Goal: Information Seeking & Learning: Learn about a topic

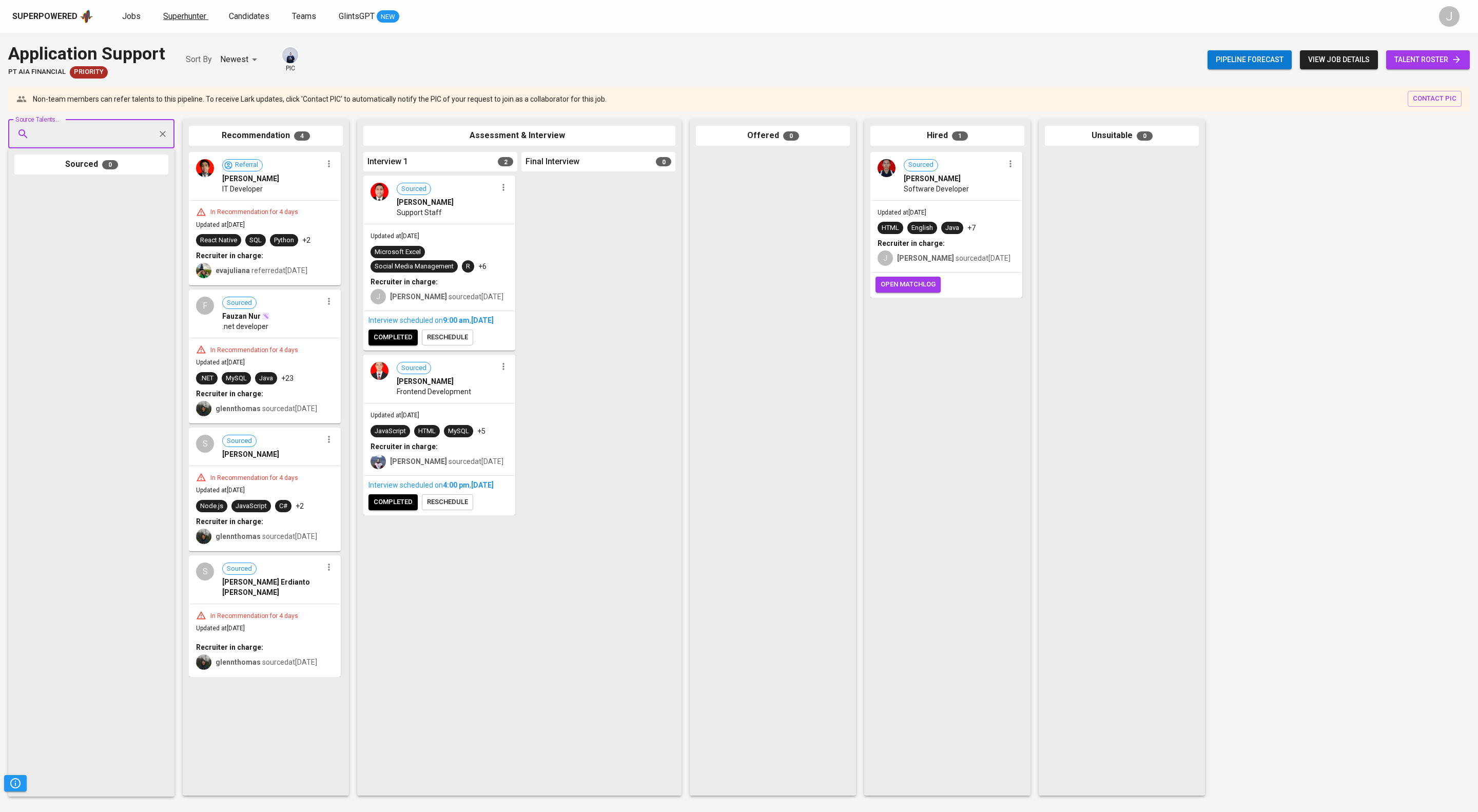
click at [206, 14] on span "Superhunter" at bounding box center [184, 16] width 43 height 10
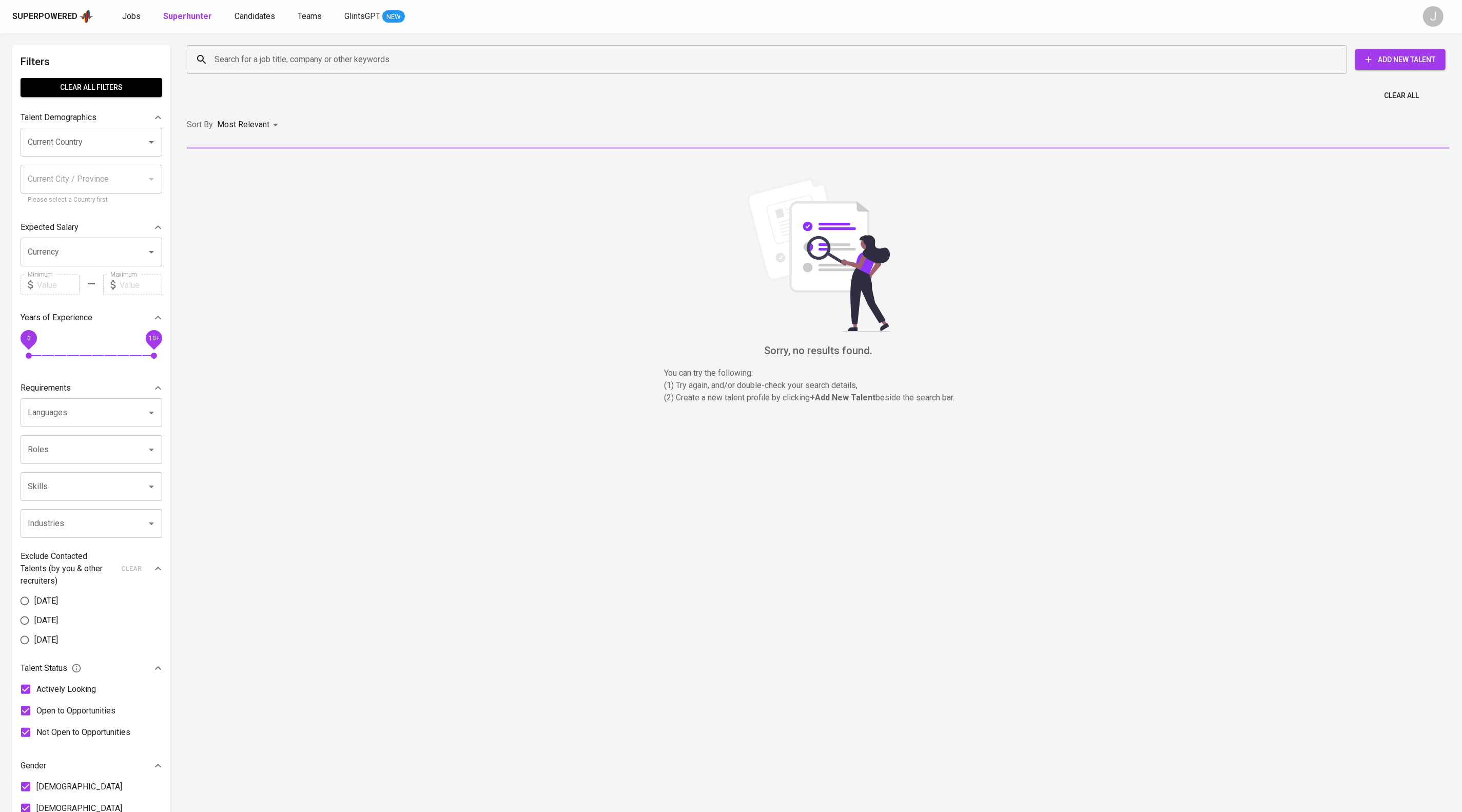
click at [407, 63] on input "Search for a job title, company or other keywords" at bounding box center [769, 60] width 1115 height 20
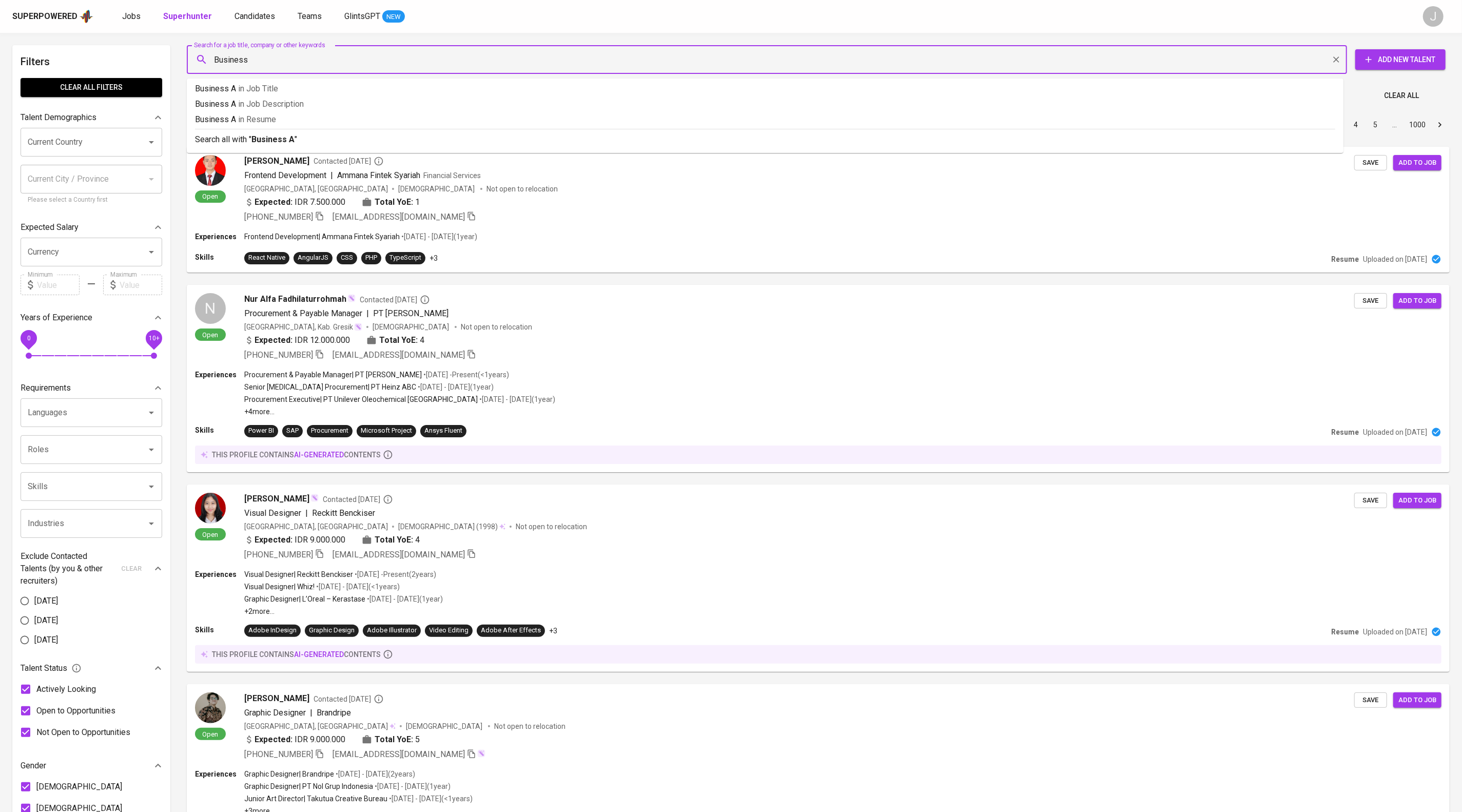
type input "Business"
click at [298, 94] on p "Business in Job Title" at bounding box center [765, 89] width 1141 height 12
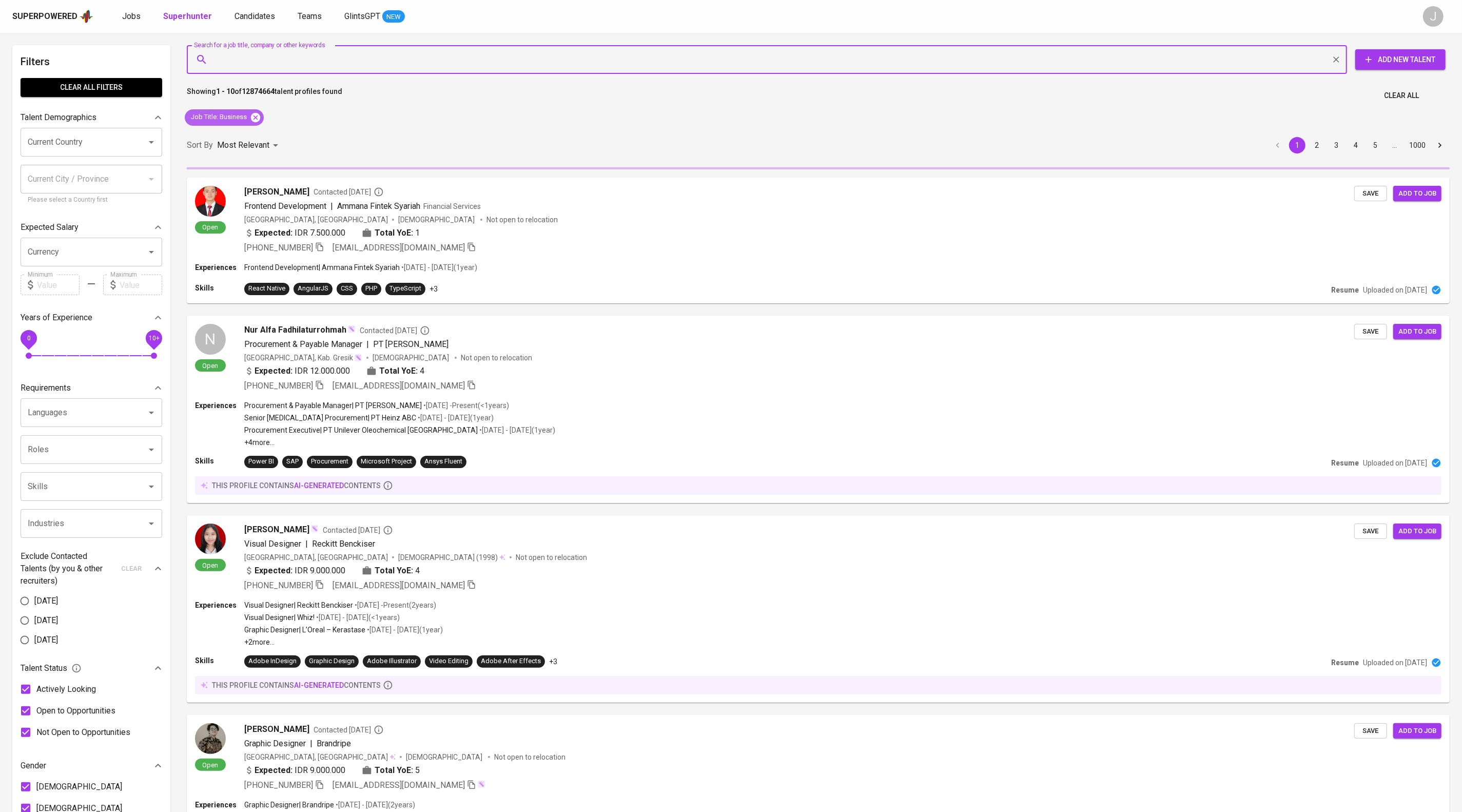
click at [260, 121] on icon at bounding box center [255, 116] width 9 height 9
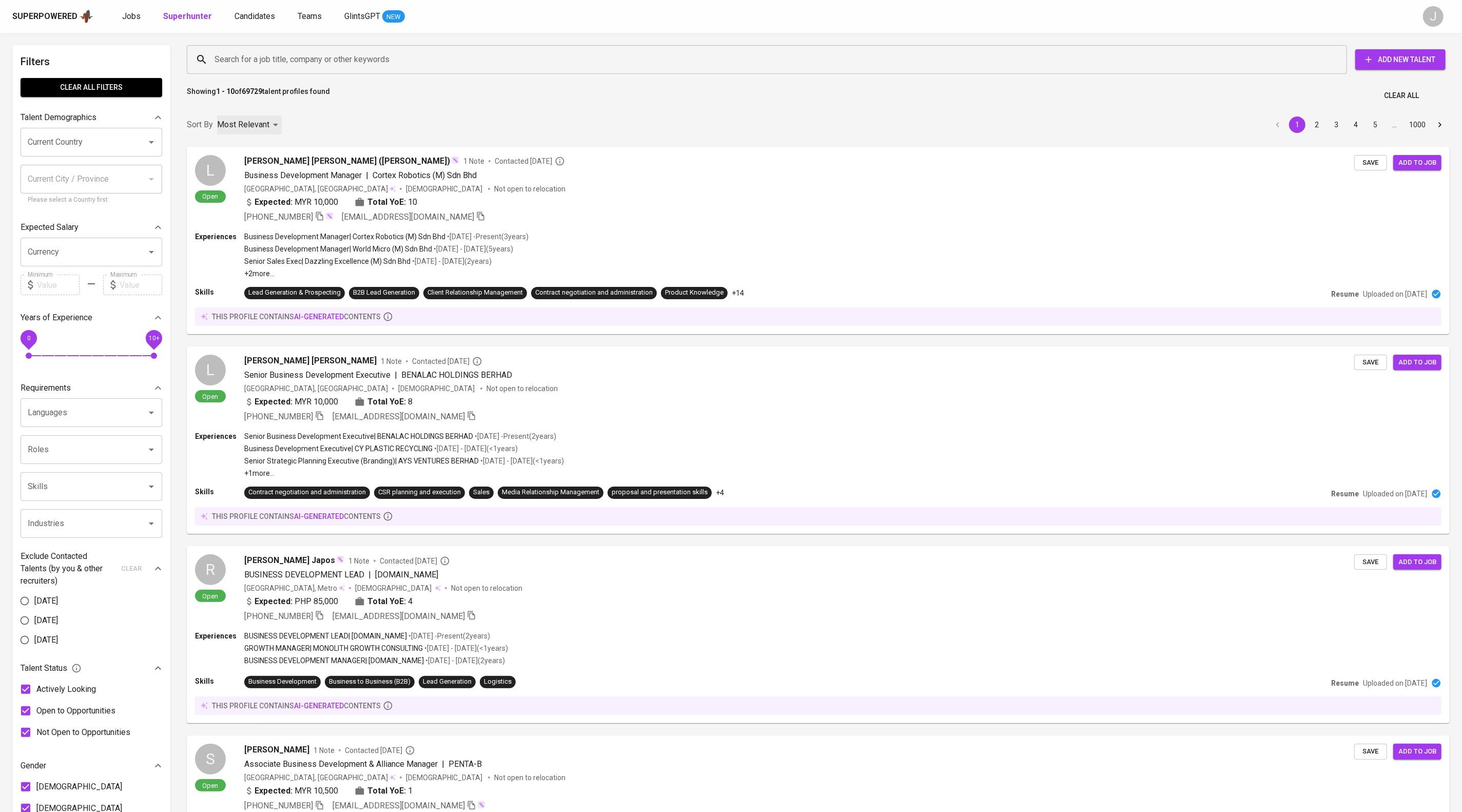
click at [270, 124] on p "Most Relevant" at bounding box center [243, 124] width 53 height 12
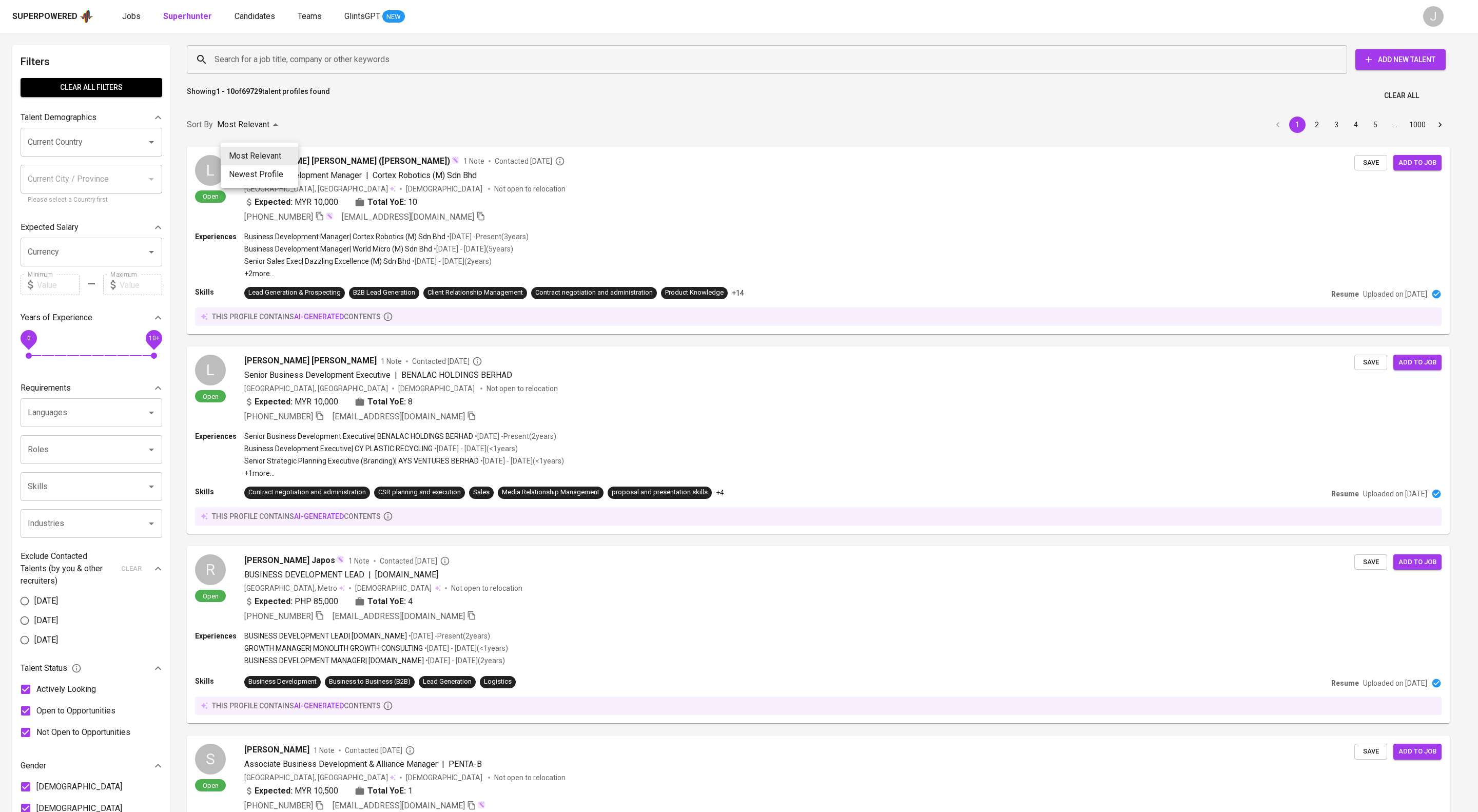
click at [81, 572] on div at bounding box center [739, 406] width 1478 height 812
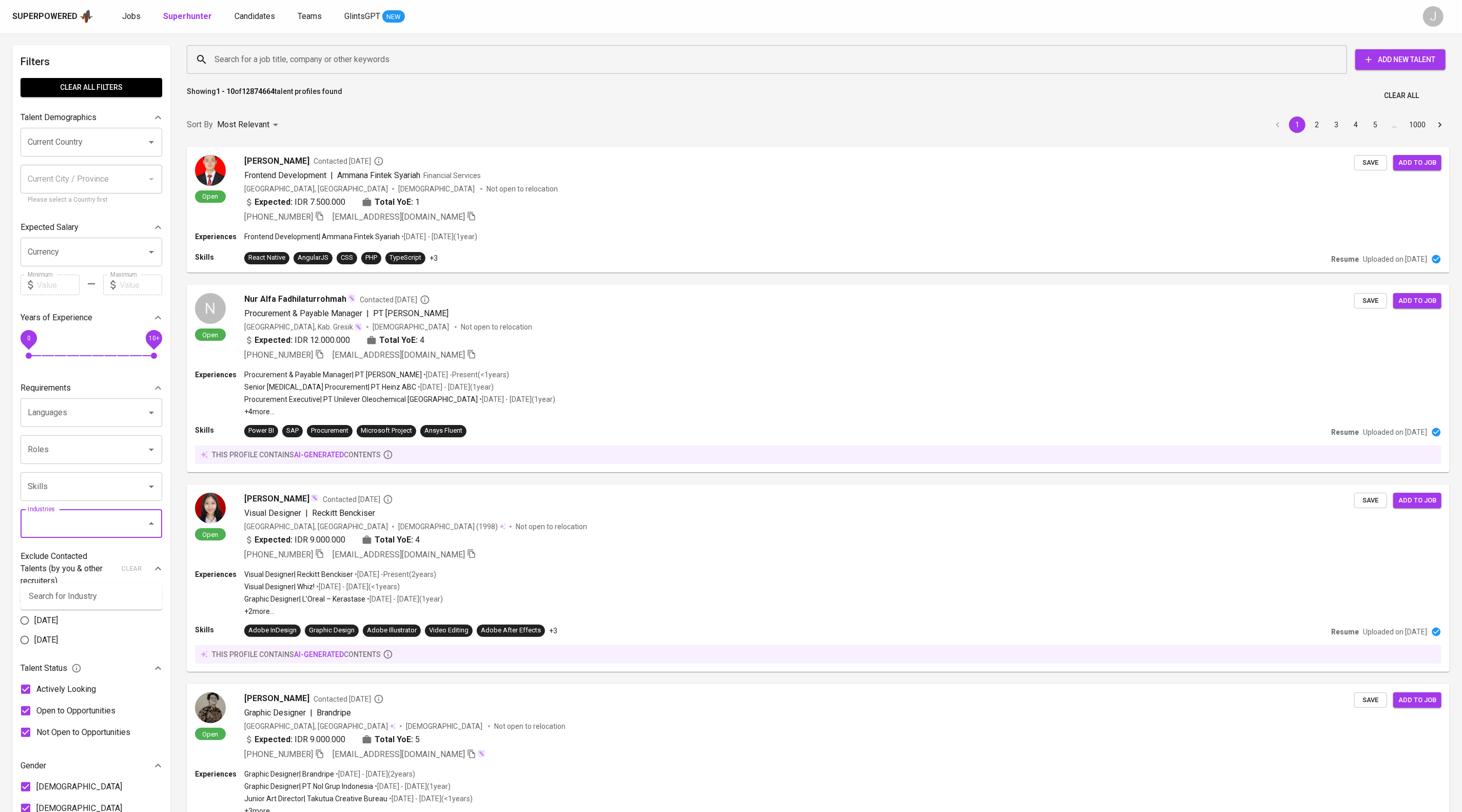
click at [55, 533] on input "Industries" at bounding box center [77, 523] width 104 height 20
type input "oil"
click at [418, 65] on input "Search for a job title, company or other keywords" at bounding box center [769, 60] width 1115 height 20
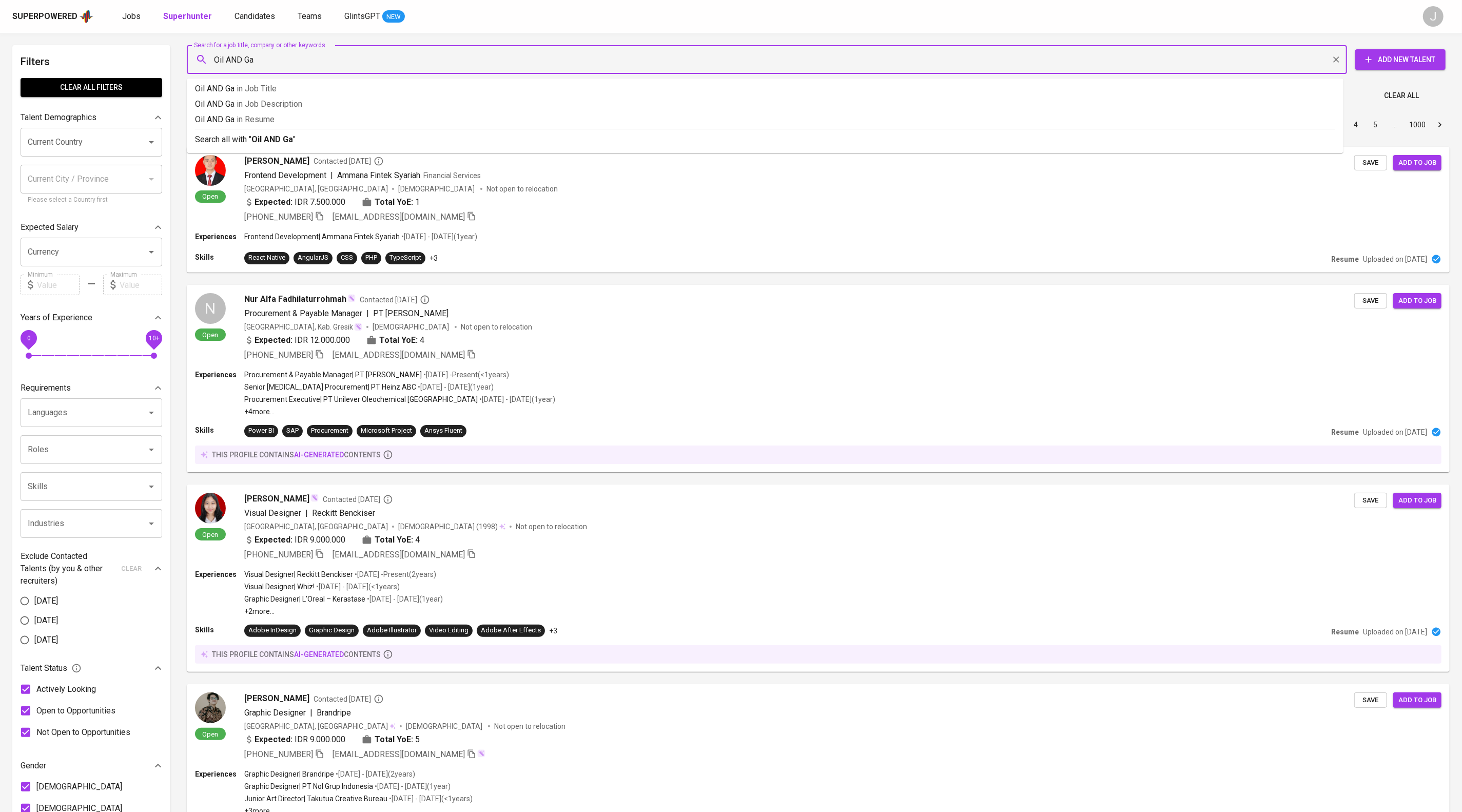
type input "Oil AND Gas"
drag, startPoint x: 378, startPoint y: 116, endPoint x: 376, endPoint y: 128, distance: 12.2
click at [376, 128] on ul "Oil AND Gas in Job Title Oil AND Gas in Job Description Oil AND Gas in Resume S…" at bounding box center [765, 115] width 1156 height 75
click at [376, 125] on p "Oil AND Gas in Resume" at bounding box center [765, 119] width 1141 height 12
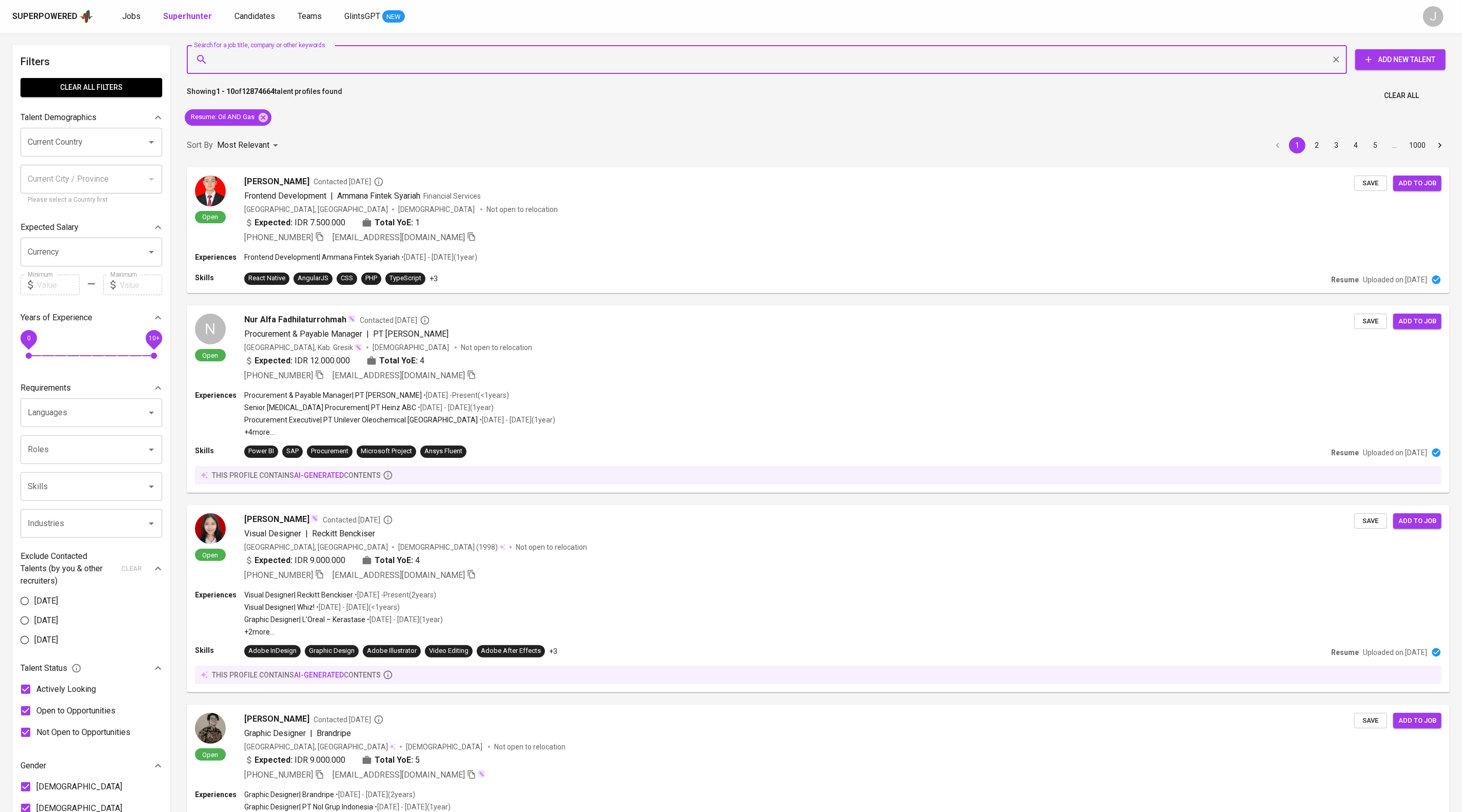
click at [357, 63] on input "Search for a job title, company or other keywords" at bounding box center [769, 60] width 1115 height 20
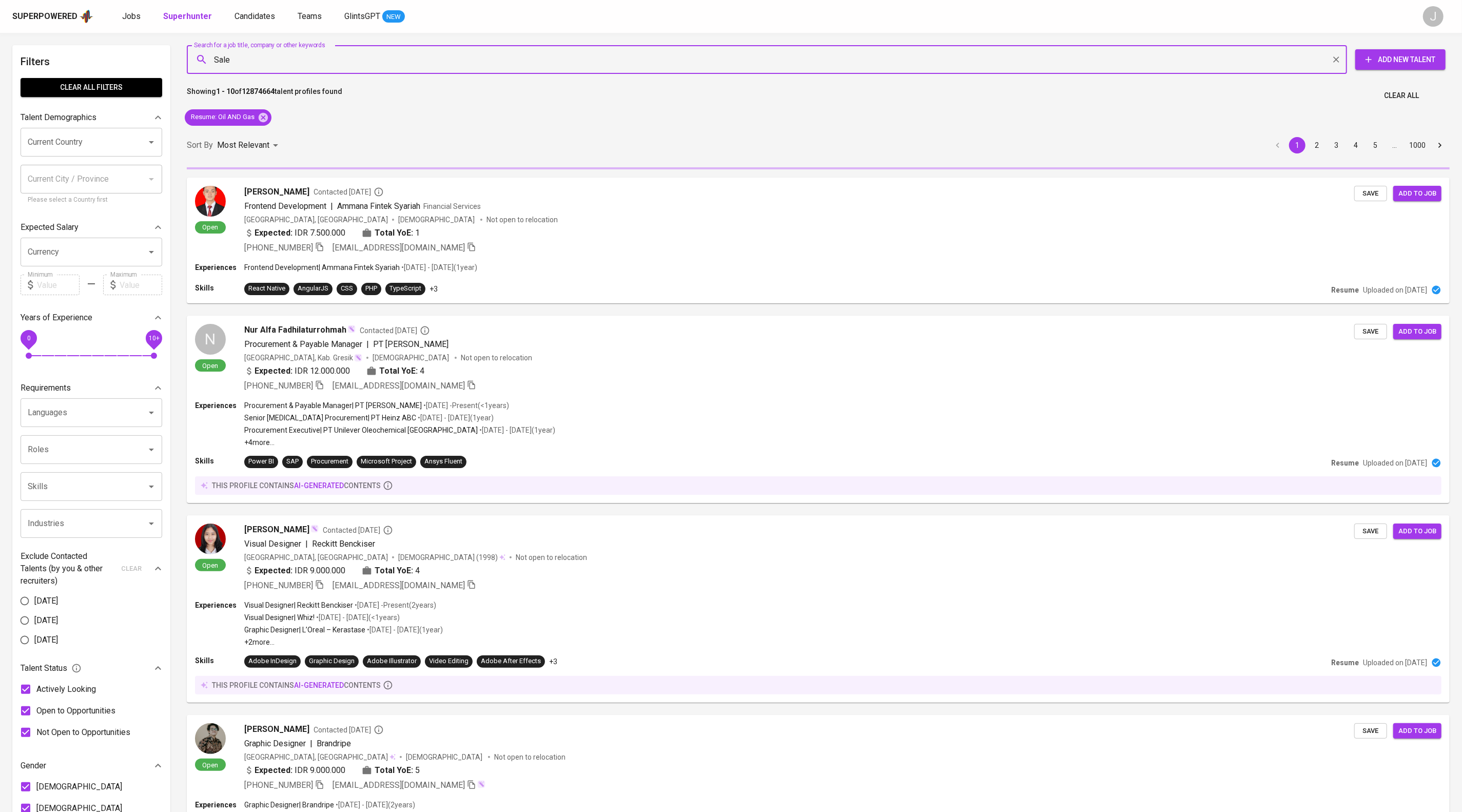
type input "Sales"
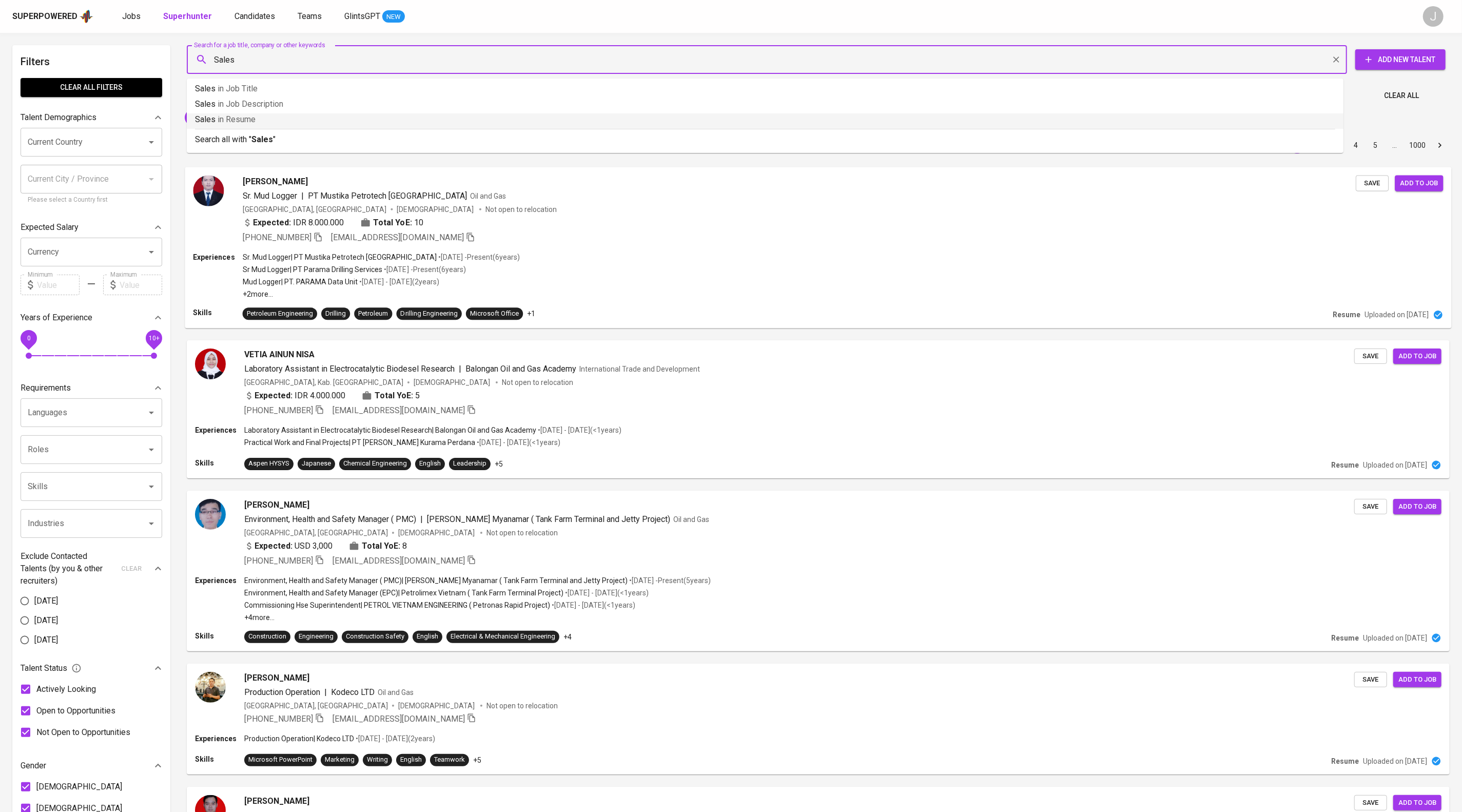
drag, startPoint x: 281, startPoint y: 134, endPoint x: 399, endPoint y: 201, distance: 135.7
click at [281, 125] on p "Sales in Resume" at bounding box center [765, 119] width 1141 height 12
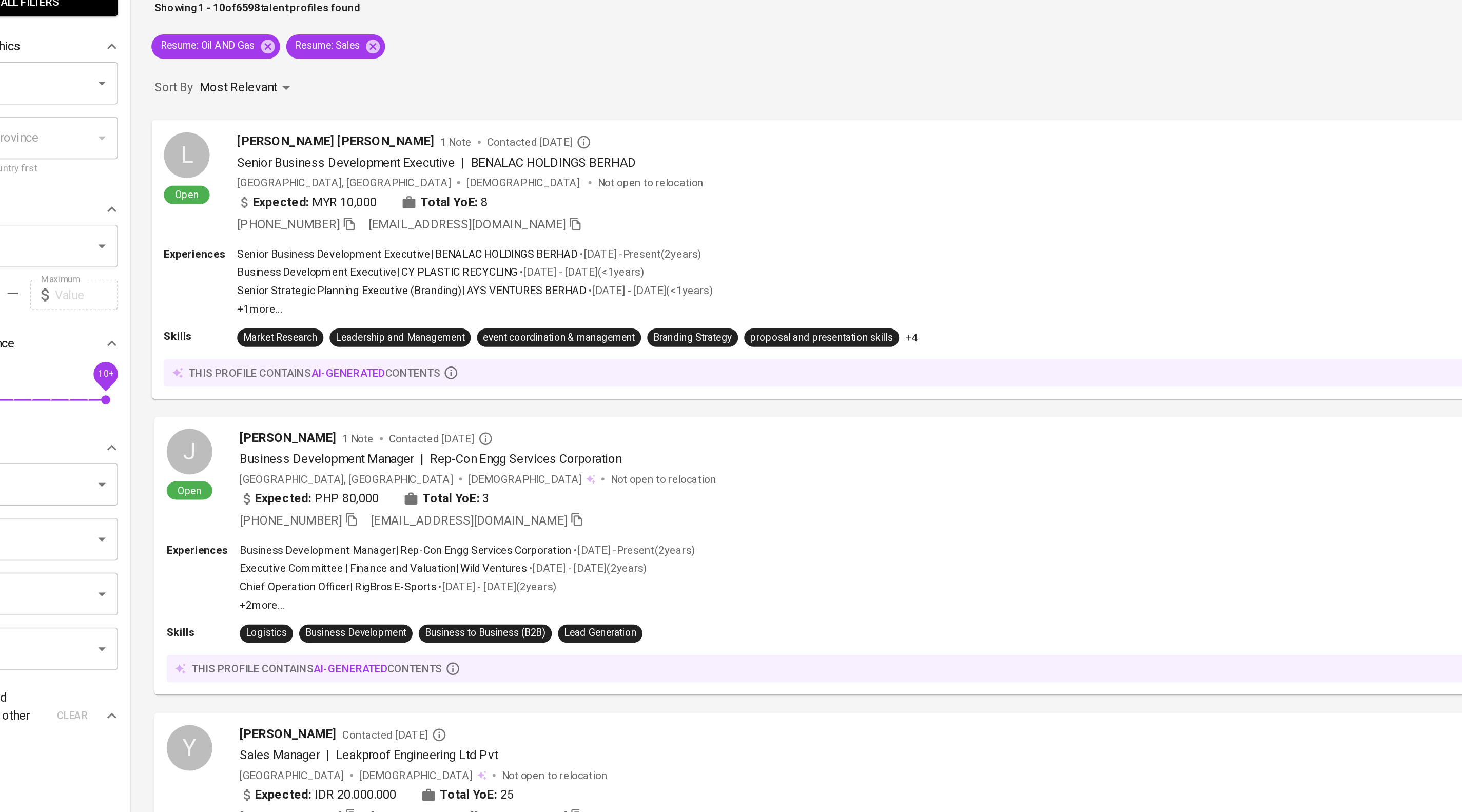
click at [258, 287] on p "Senior Strategic Planning Executive (Branding) | AYS VENTURES BERHAD" at bounding box center [360, 282] width 235 height 10
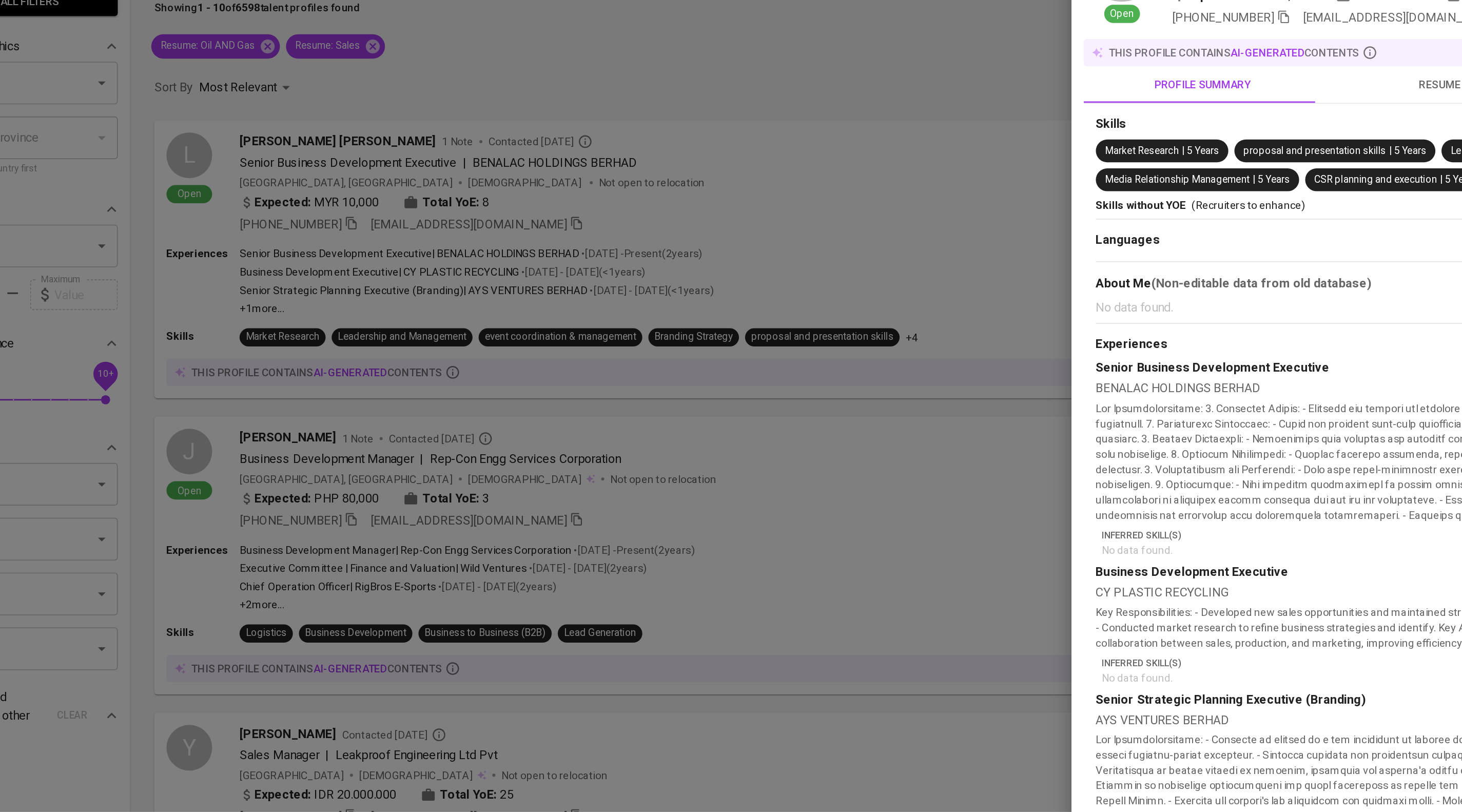
click at [122, 149] on div at bounding box center [731, 406] width 1462 height 812
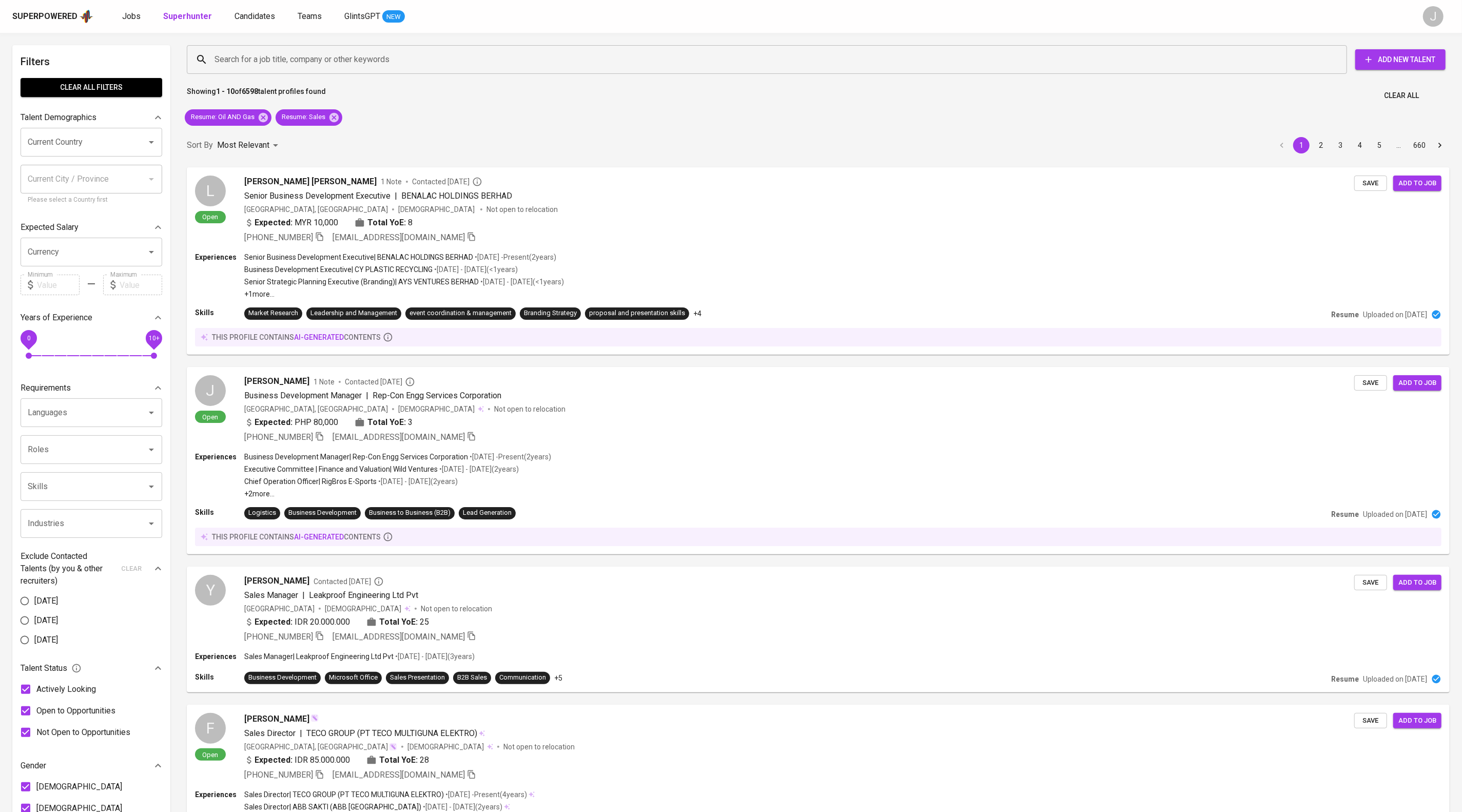
click at [130, 149] on div at bounding box center [143, 142] width 27 height 14
click at [91, 152] on input "Current Country" at bounding box center [77, 142] width 104 height 20
click at [81, 180] on li "[GEOGRAPHIC_DATA]" at bounding box center [92, 184] width 141 height 19
type input "[GEOGRAPHIC_DATA]"
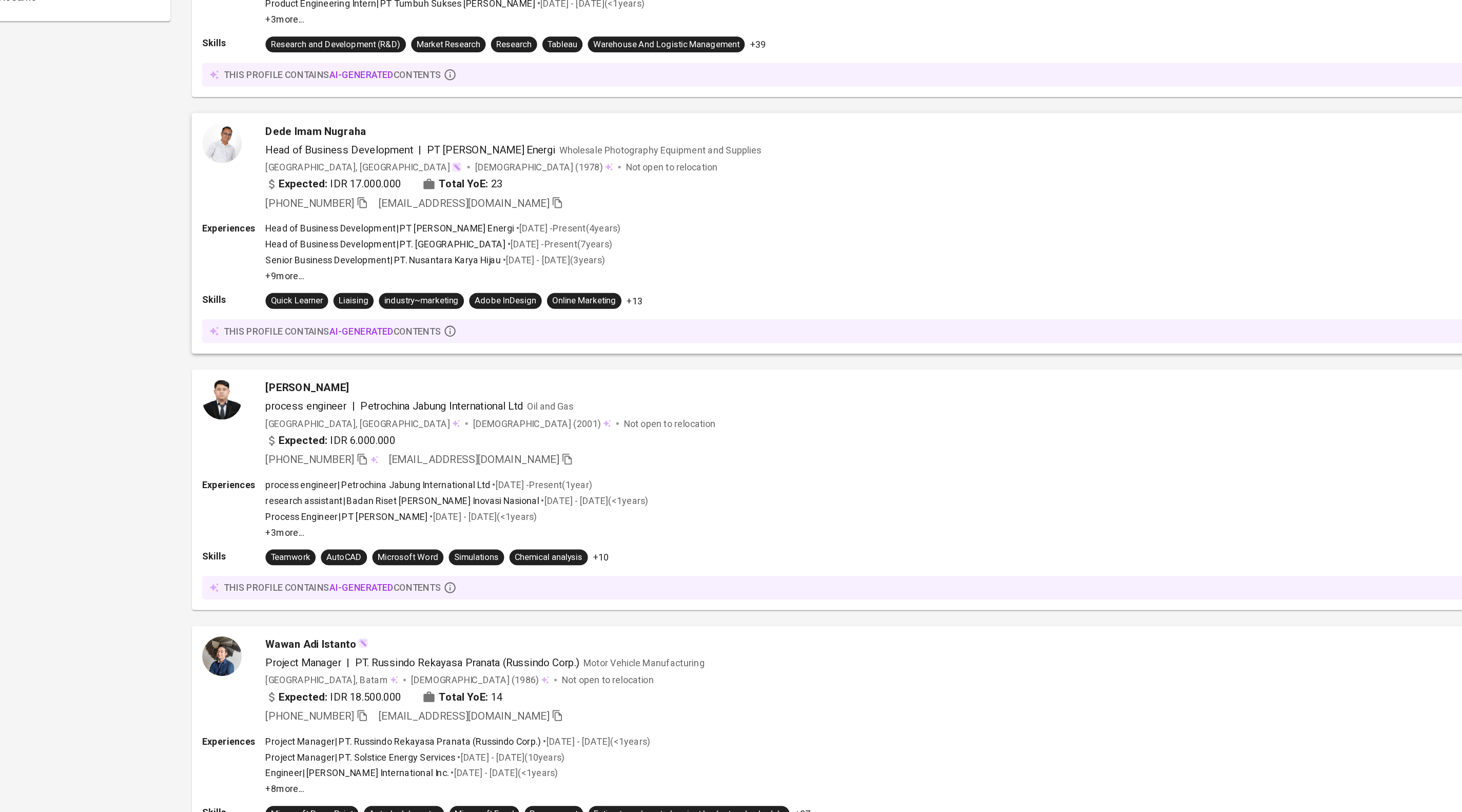
scroll to position [684, 0]
click at [591, 331] on div "Expected: IDR 17.000.000 Total YoE: 23" at bounding box center [799, 323] width 1113 height 15
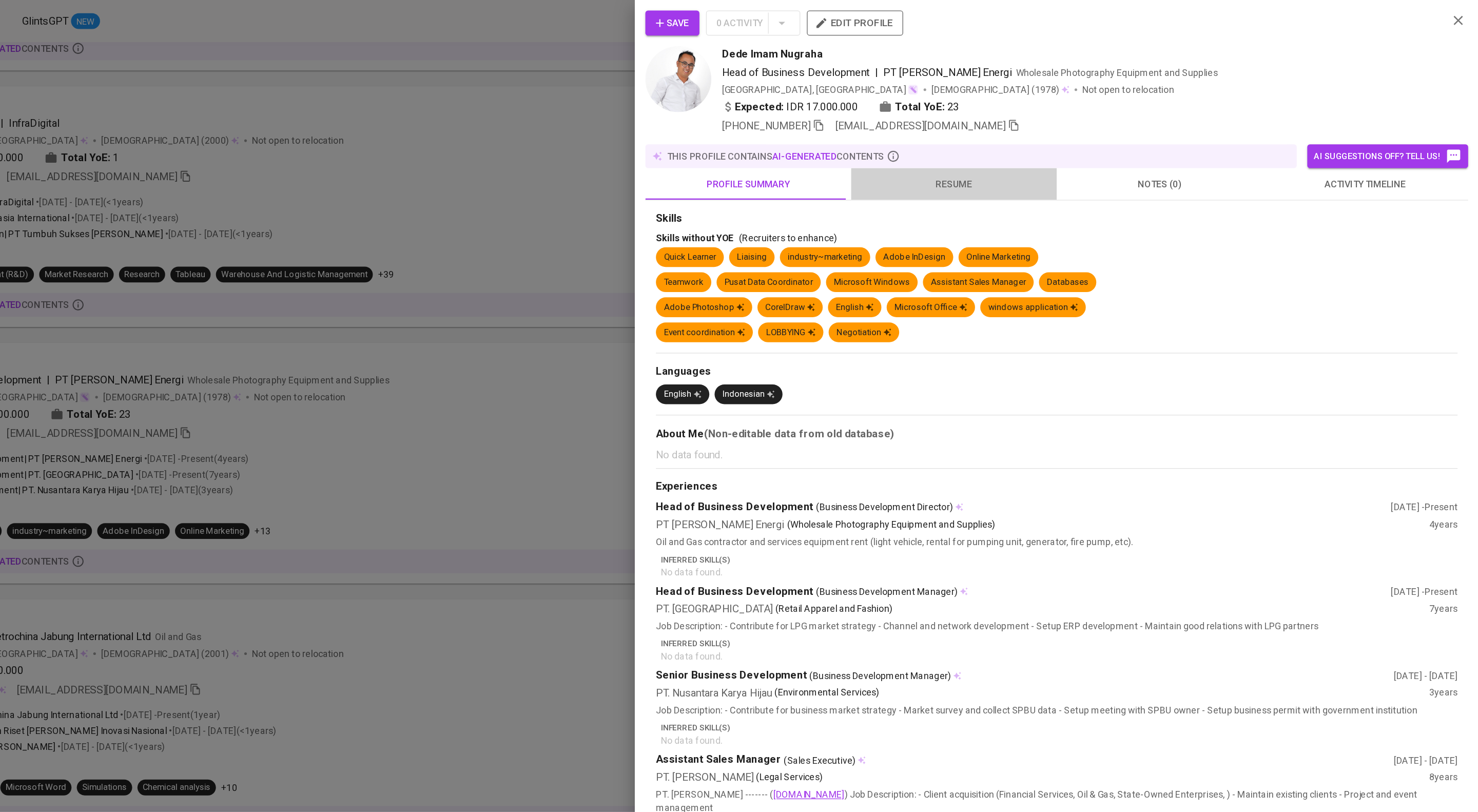
click at [1078, 150] on span "resume" at bounding box center [1069, 143] width 147 height 13
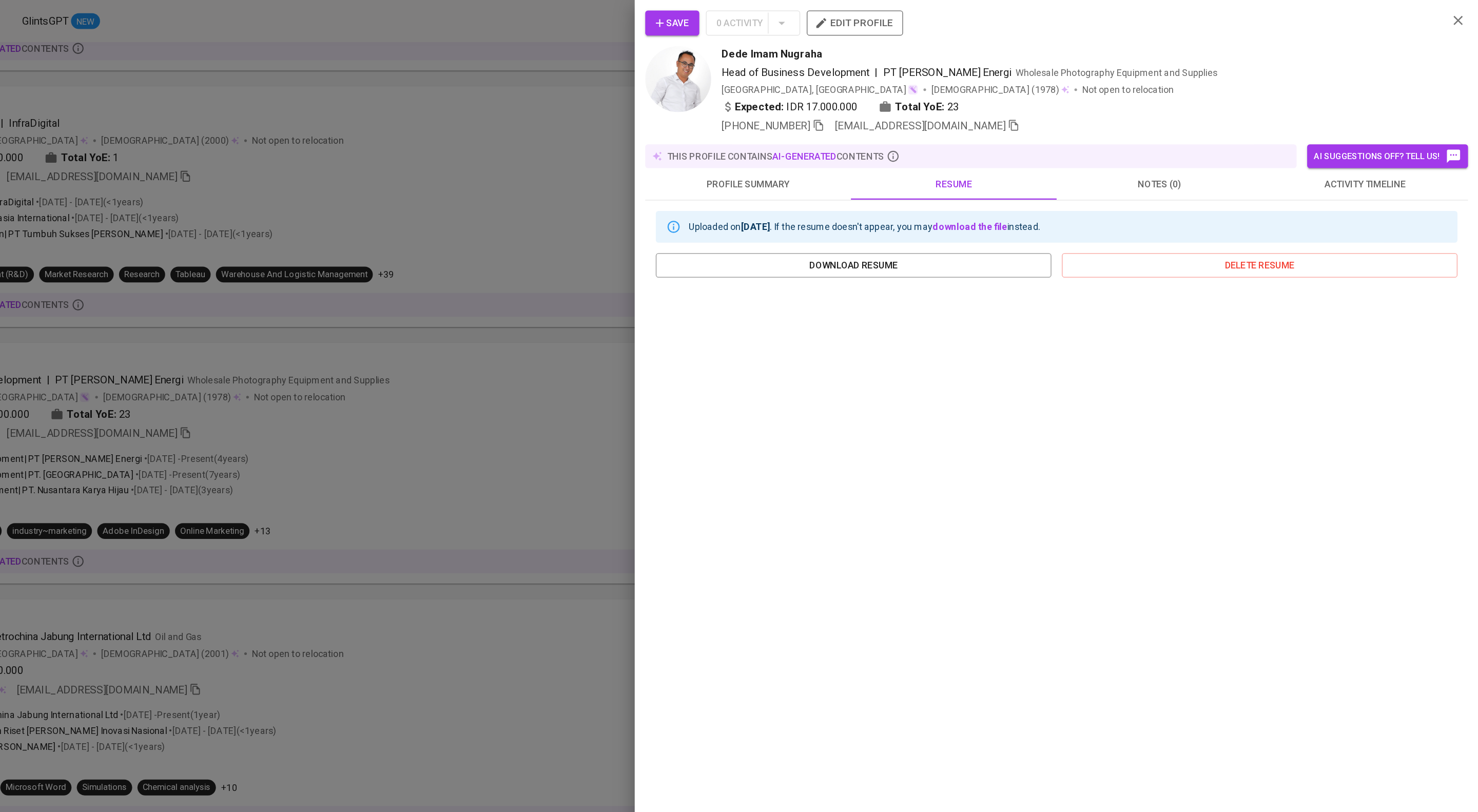
click at [757, 481] on div at bounding box center [739, 406] width 1478 height 812
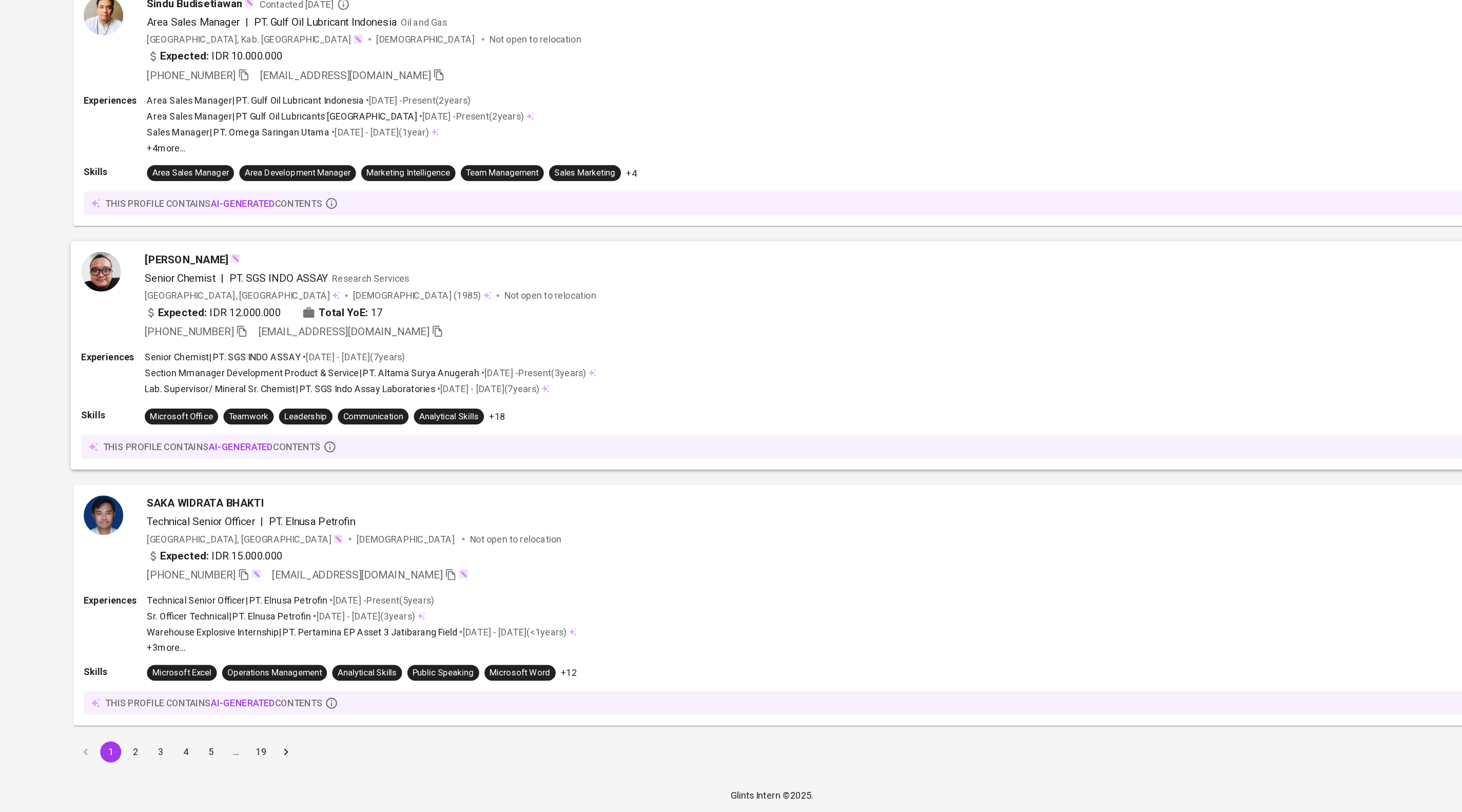
scroll to position [1675, 0]
click at [231, 756] on button "2" at bounding box center [235, 764] width 16 height 16
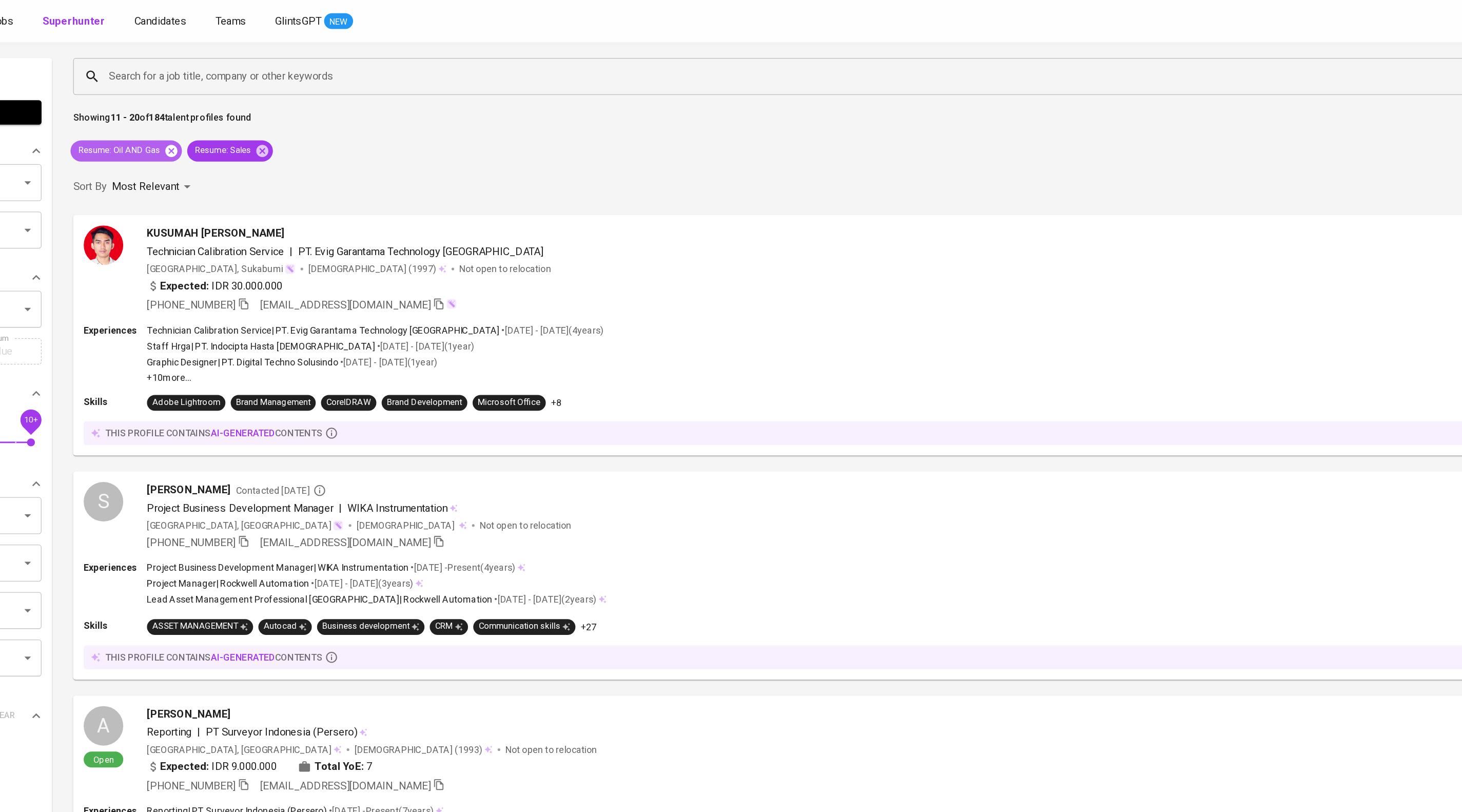
click at [269, 122] on icon at bounding box center [263, 116] width 11 height 11
click at [314, 65] on input "Search for a job title, company or other keywords" at bounding box center [769, 60] width 1115 height 20
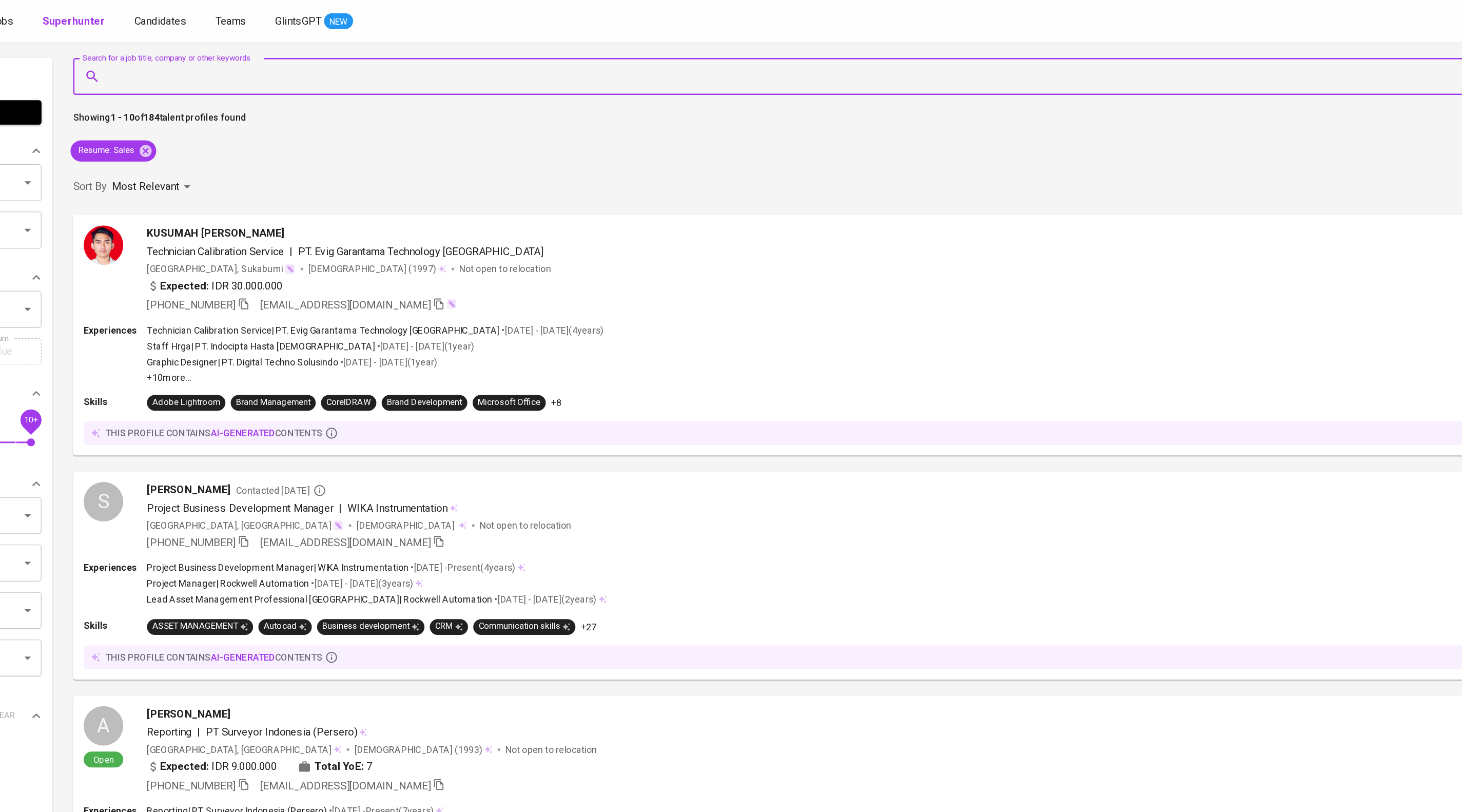
click at [314, 65] on input "Search for a job title, company or other keywords" at bounding box center [769, 60] width 1115 height 20
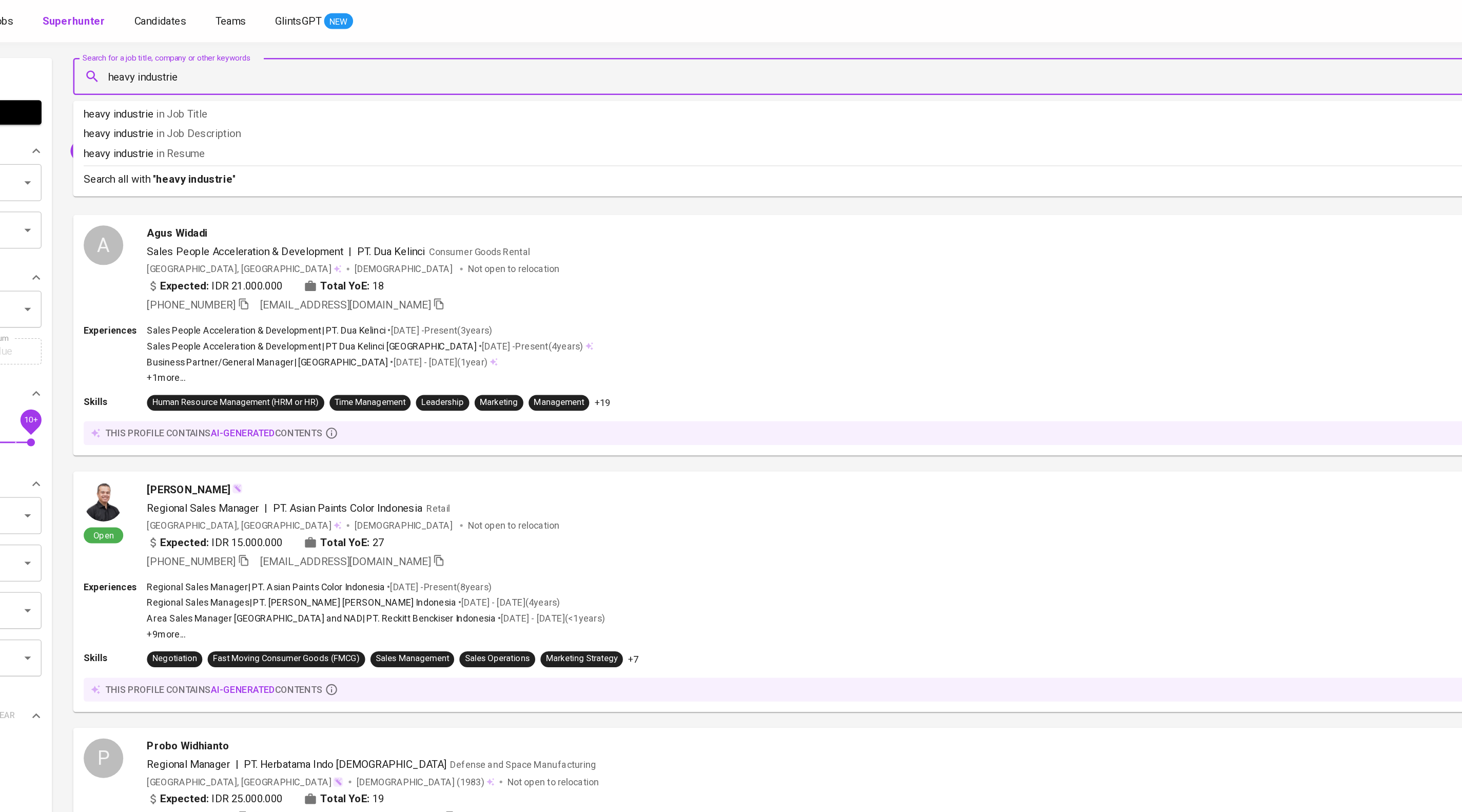
type input "heavy industries"
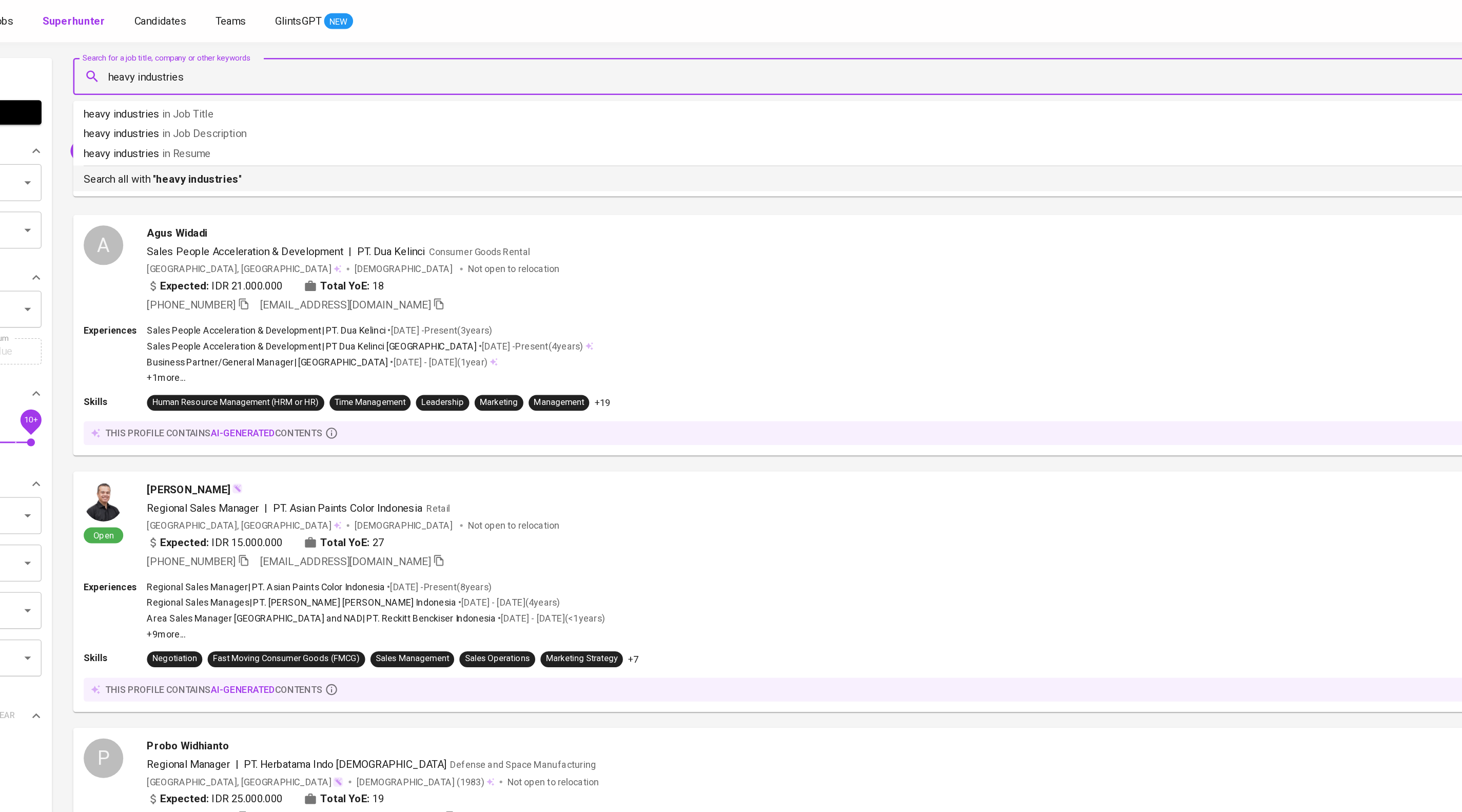
click at [347, 144] on p "Search all with " heavy industries "" at bounding box center [765, 139] width 1141 height 12
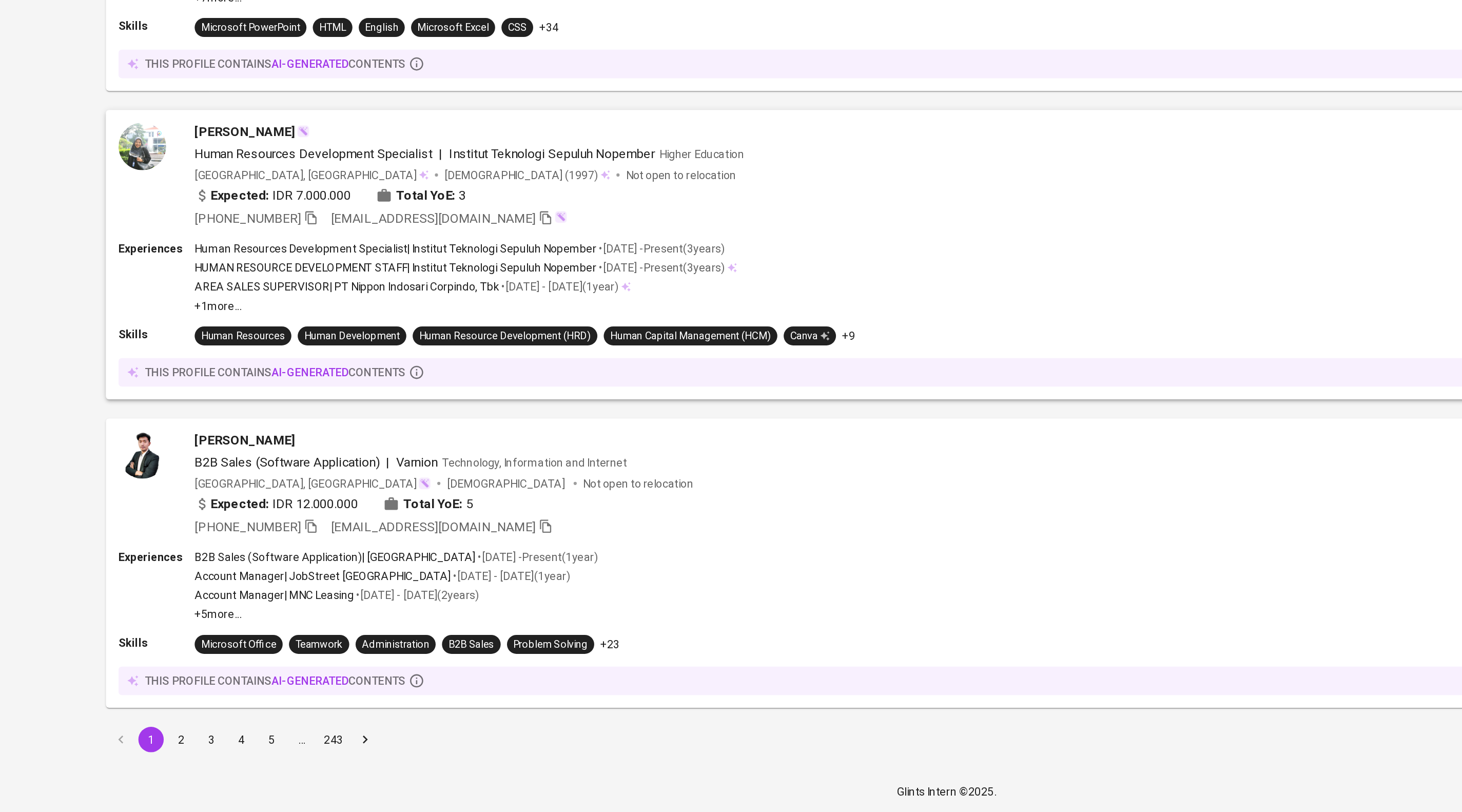
scroll to position [1694, 0]
click at [232, 761] on button "2" at bounding box center [235, 764] width 16 height 16
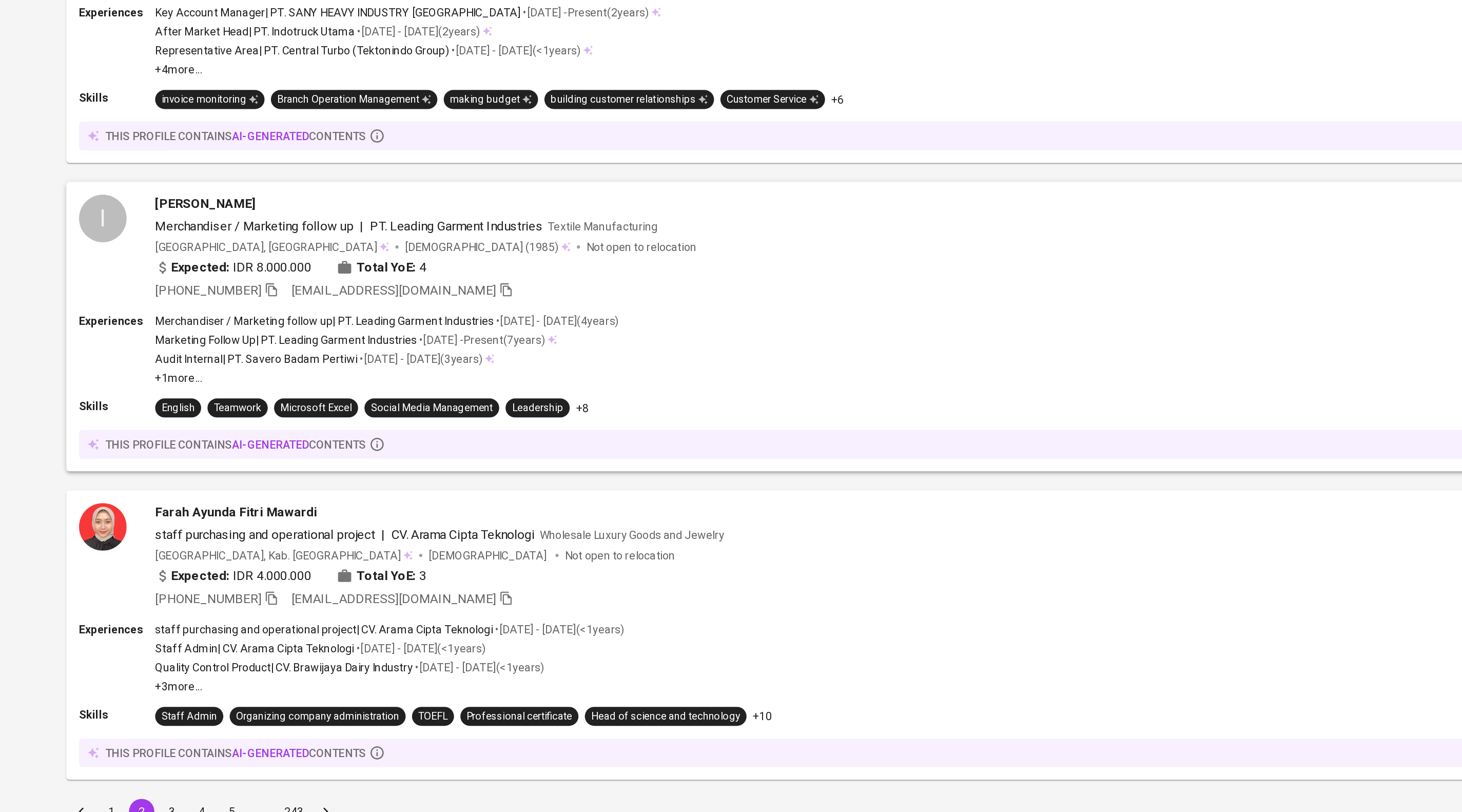
scroll to position [1498, 0]
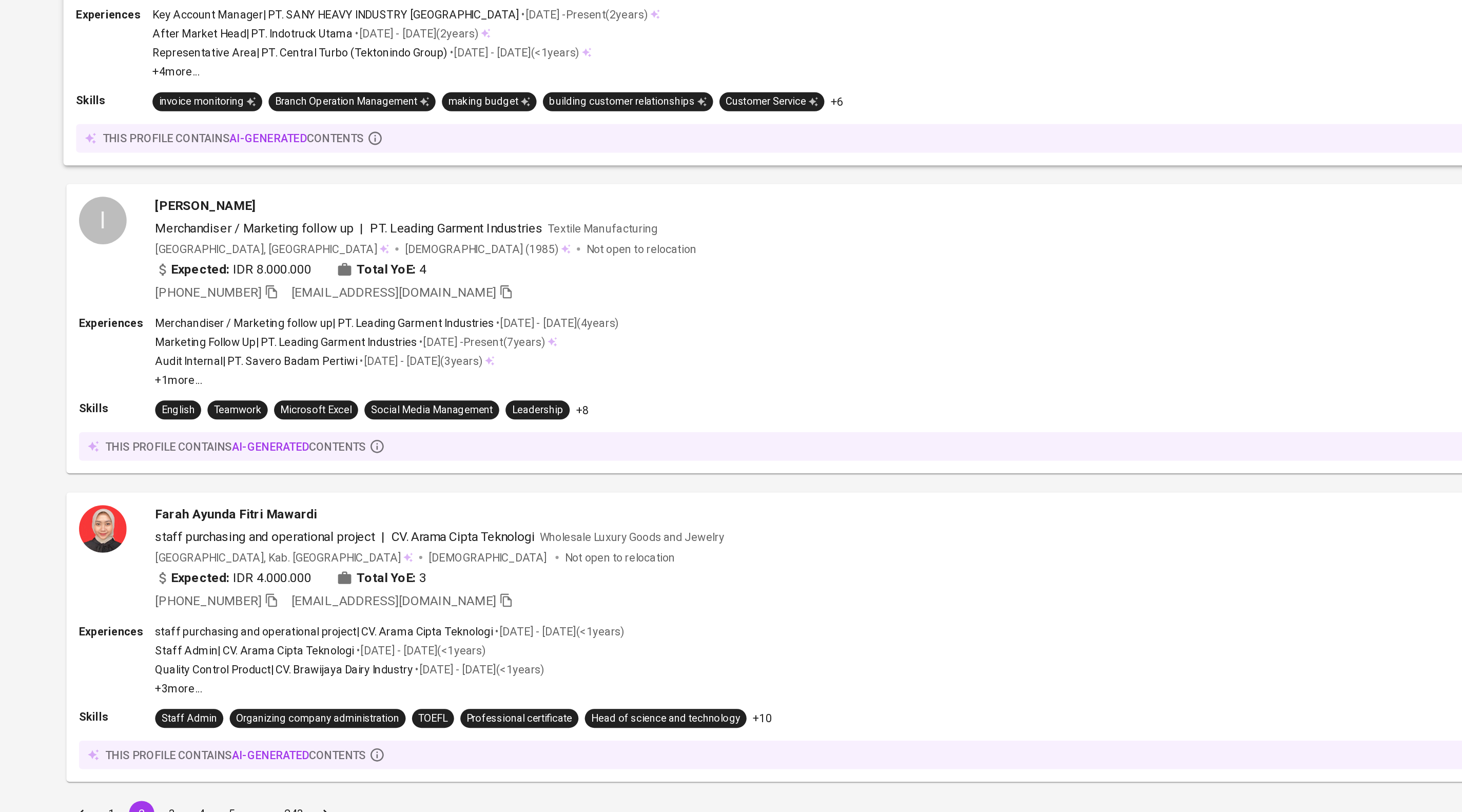
click at [560, 220] on div "[GEOGRAPHIC_DATA], [GEOGRAPHIC_DATA] Not open to relocation" at bounding box center [799, 214] width 1113 height 10
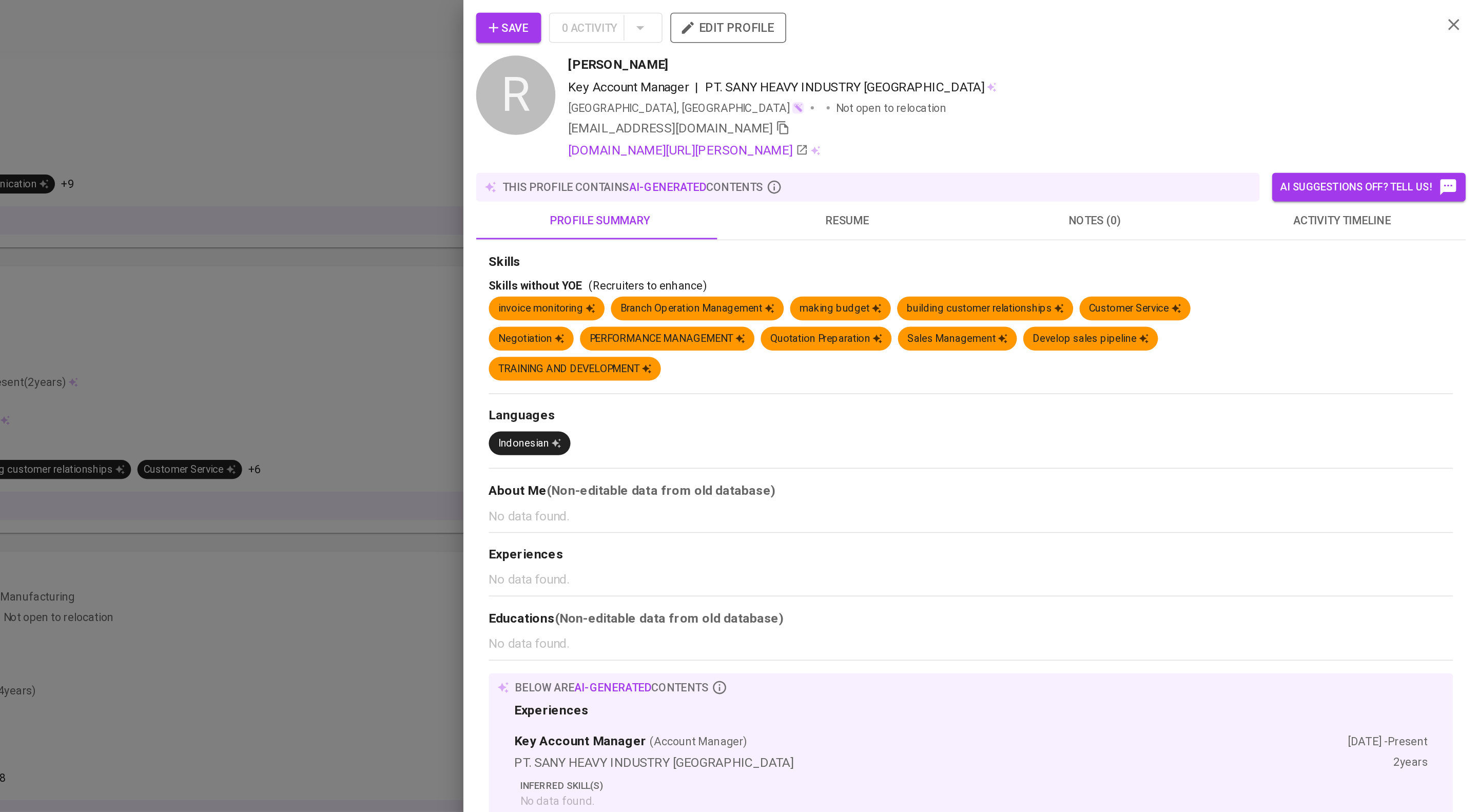
click at [1094, 149] on span "resume" at bounding box center [1069, 142] width 147 height 13
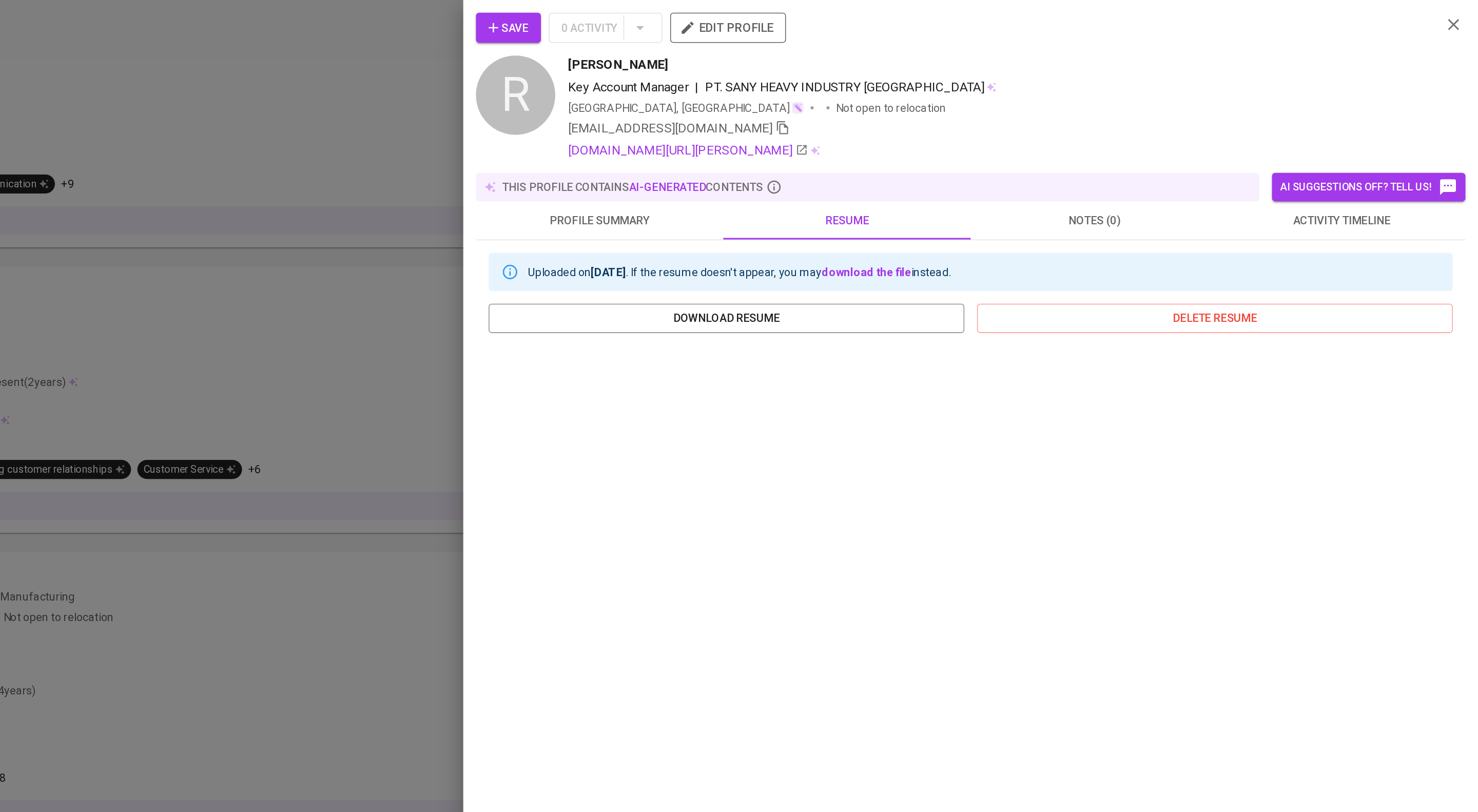
click at [700, 337] on div at bounding box center [739, 406] width 1478 height 812
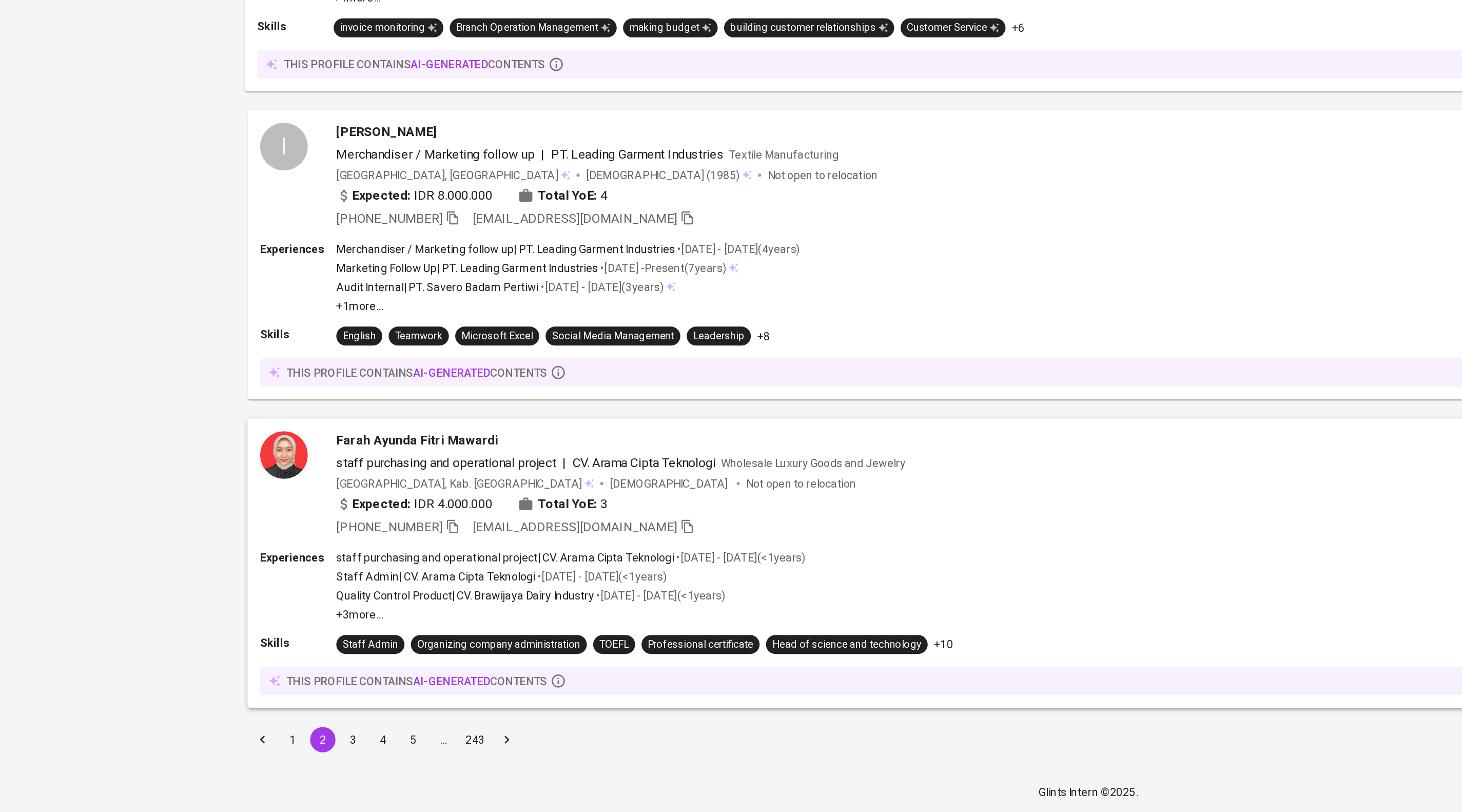
scroll to position [1669, 0]
click at [253, 759] on button "3" at bounding box center [255, 764] width 16 height 16
